Goal: Transaction & Acquisition: Purchase product/service

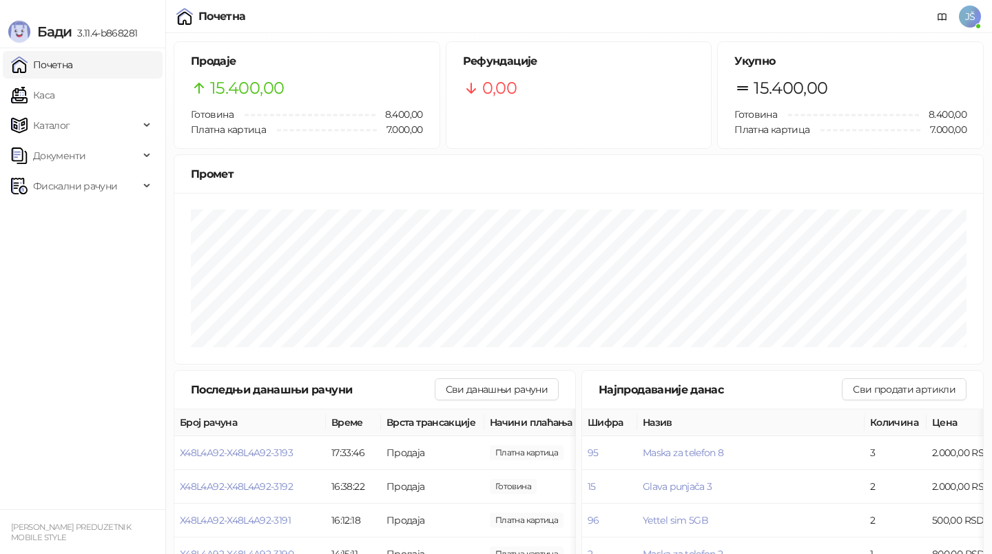
click at [54, 93] on link "Каса" at bounding box center [32, 95] width 43 height 28
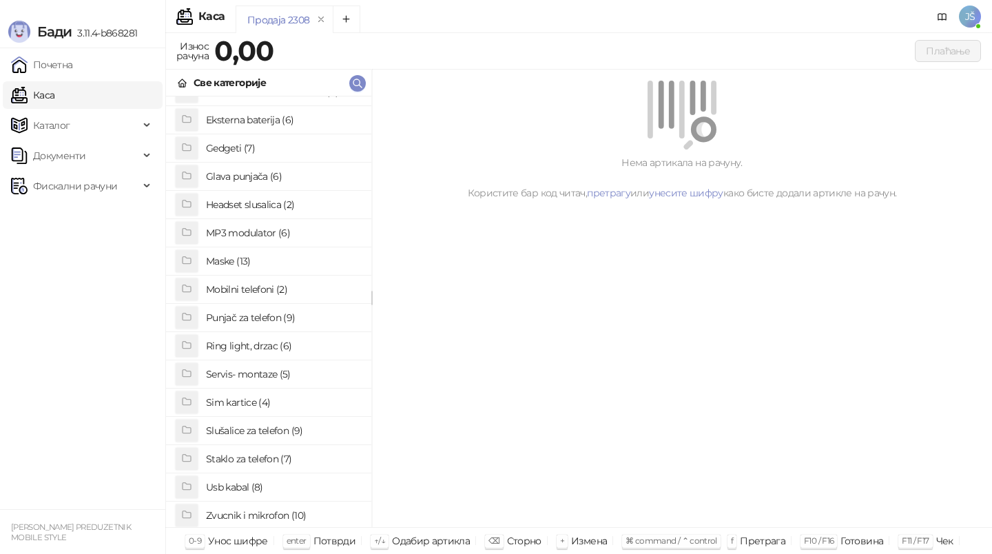
scroll to position [79, 0]
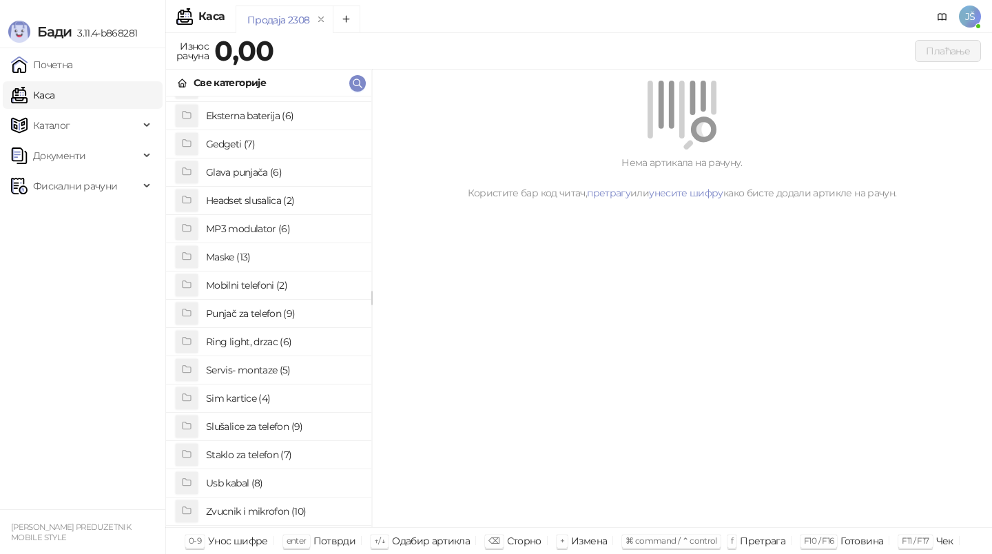
click at [274, 253] on h4 "Maske (13)" at bounding box center [283, 257] width 154 height 22
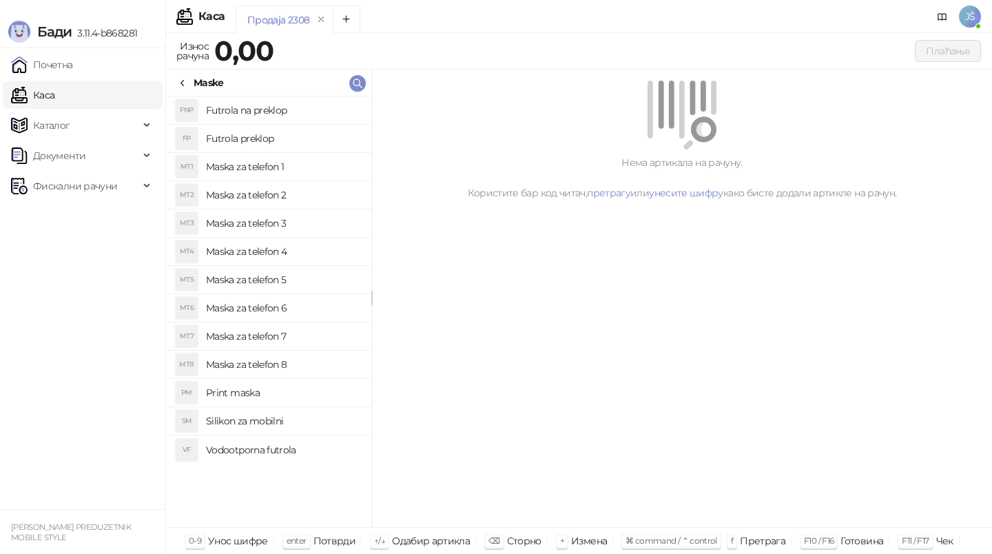
click at [307, 191] on h4 "Maska za telefon 2" at bounding box center [283, 195] width 154 height 22
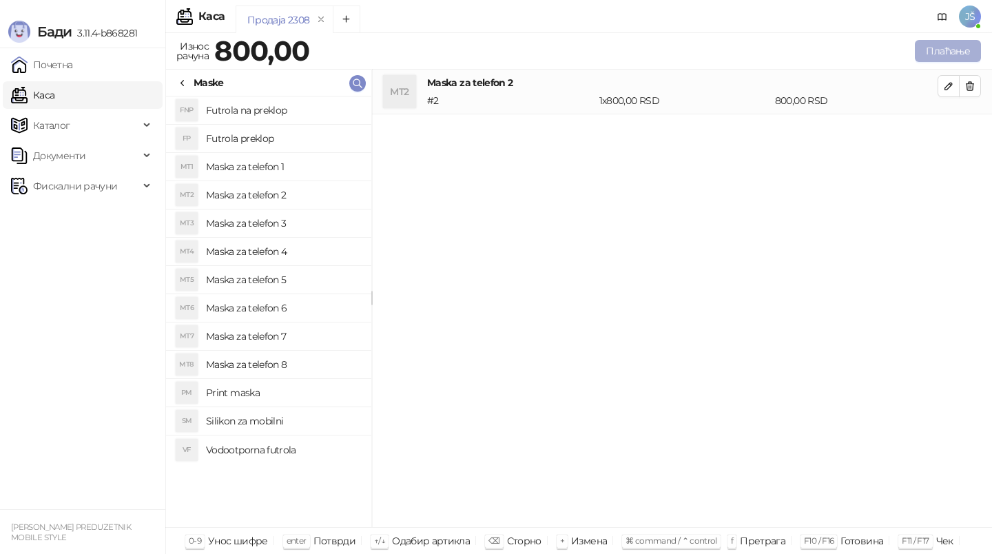
click at [961, 51] on button "Плаћање" at bounding box center [948, 51] width 66 height 22
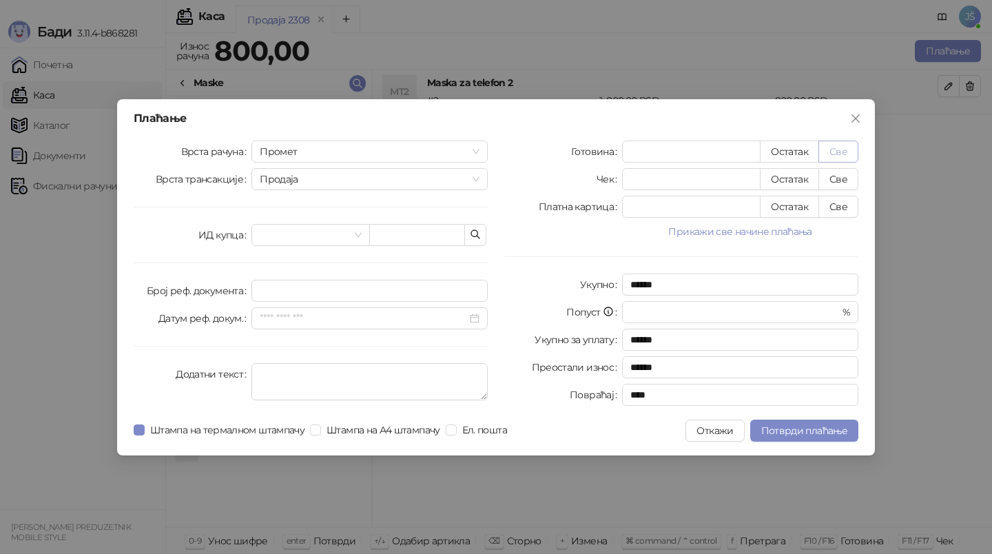
click at [842, 152] on button "Све" at bounding box center [838, 151] width 40 height 22
type input "***"
type input "****"
click at [784, 433] on span "Потврди плаћање" at bounding box center [804, 430] width 86 height 12
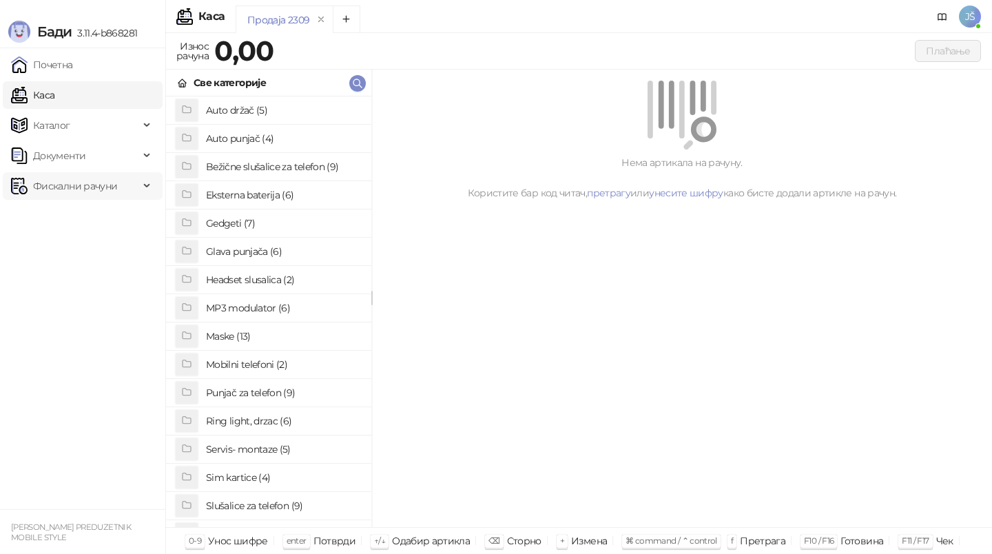
click at [108, 195] on span "Фискални рачуни" at bounding box center [75, 186] width 84 height 28
click at [90, 251] on link "По данима" at bounding box center [53, 247] width 73 height 28
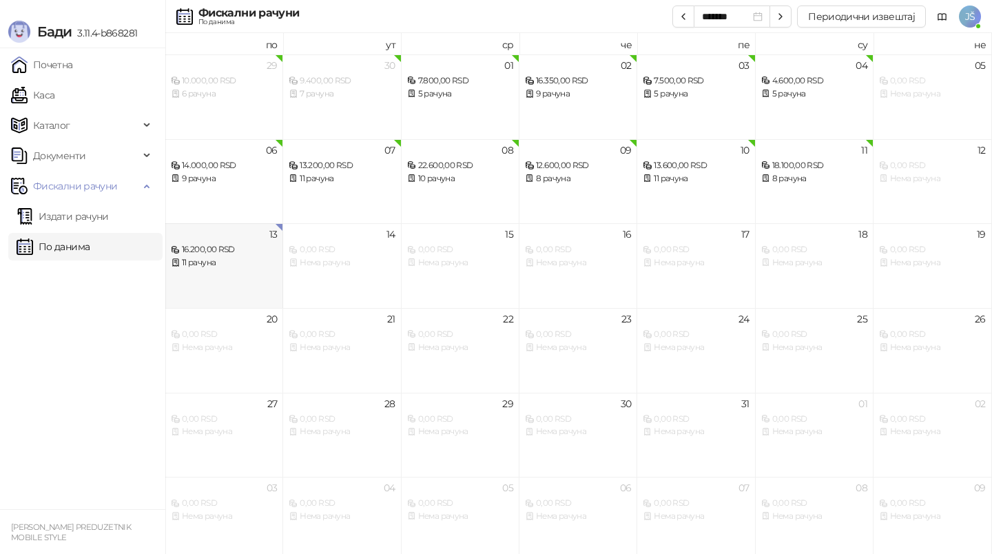
click at [231, 242] on div "16.200,00 RSD 11 рачуна" at bounding box center [224, 249] width 106 height 40
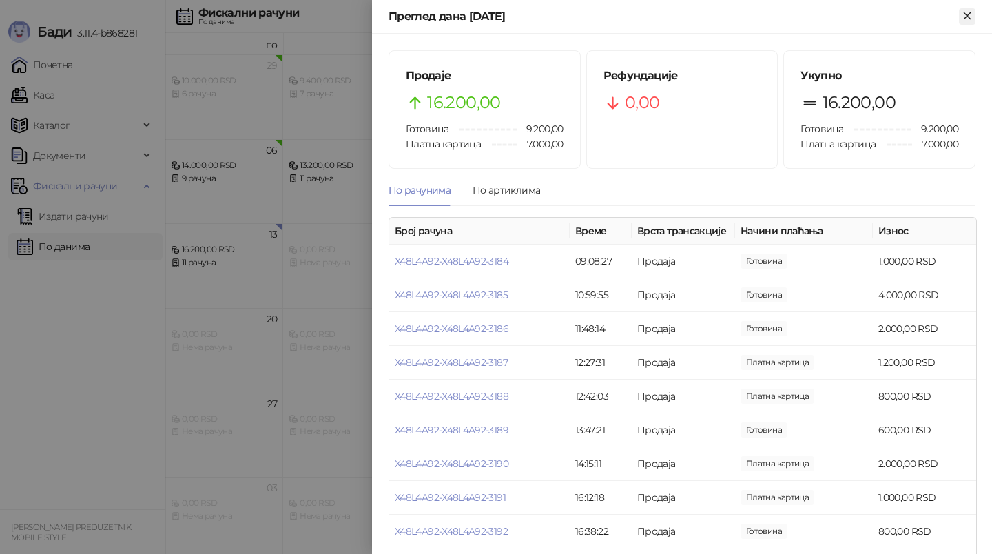
click at [963, 16] on icon "Close" at bounding box center [967, 16] width 12 height 12
